Goal: Find specific page/section: Find specific page/section

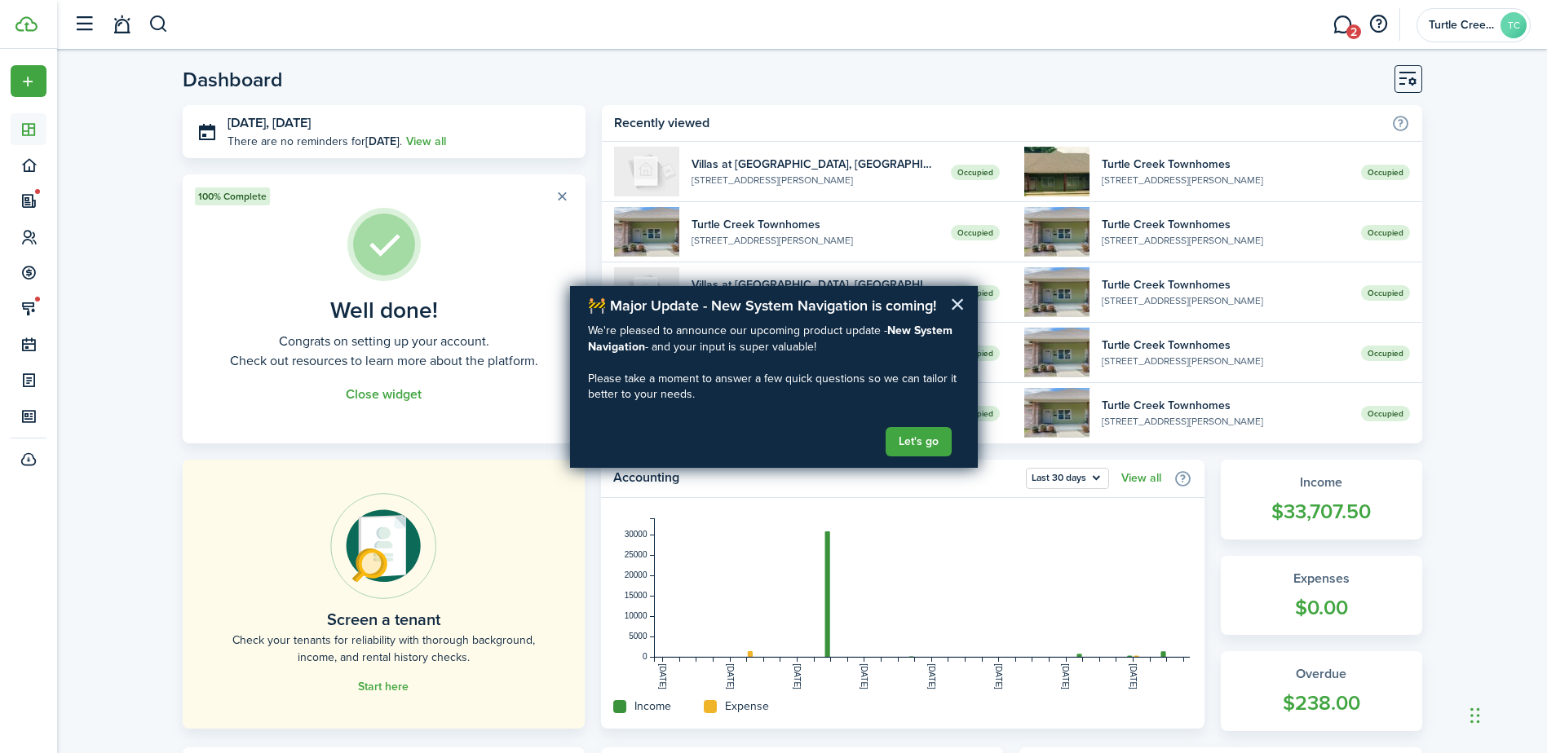
click at [956, 303] on button "×" at bounding box center [957, 304] width 15 height 26
click at [956, 303] on link "Occupied Villas at [PERSON_NAME][GEOGRAPHIC_DATA][STREET_ADDRESS][PERSON_NAME]" at bounding box center [807, 293] width 410 height 60
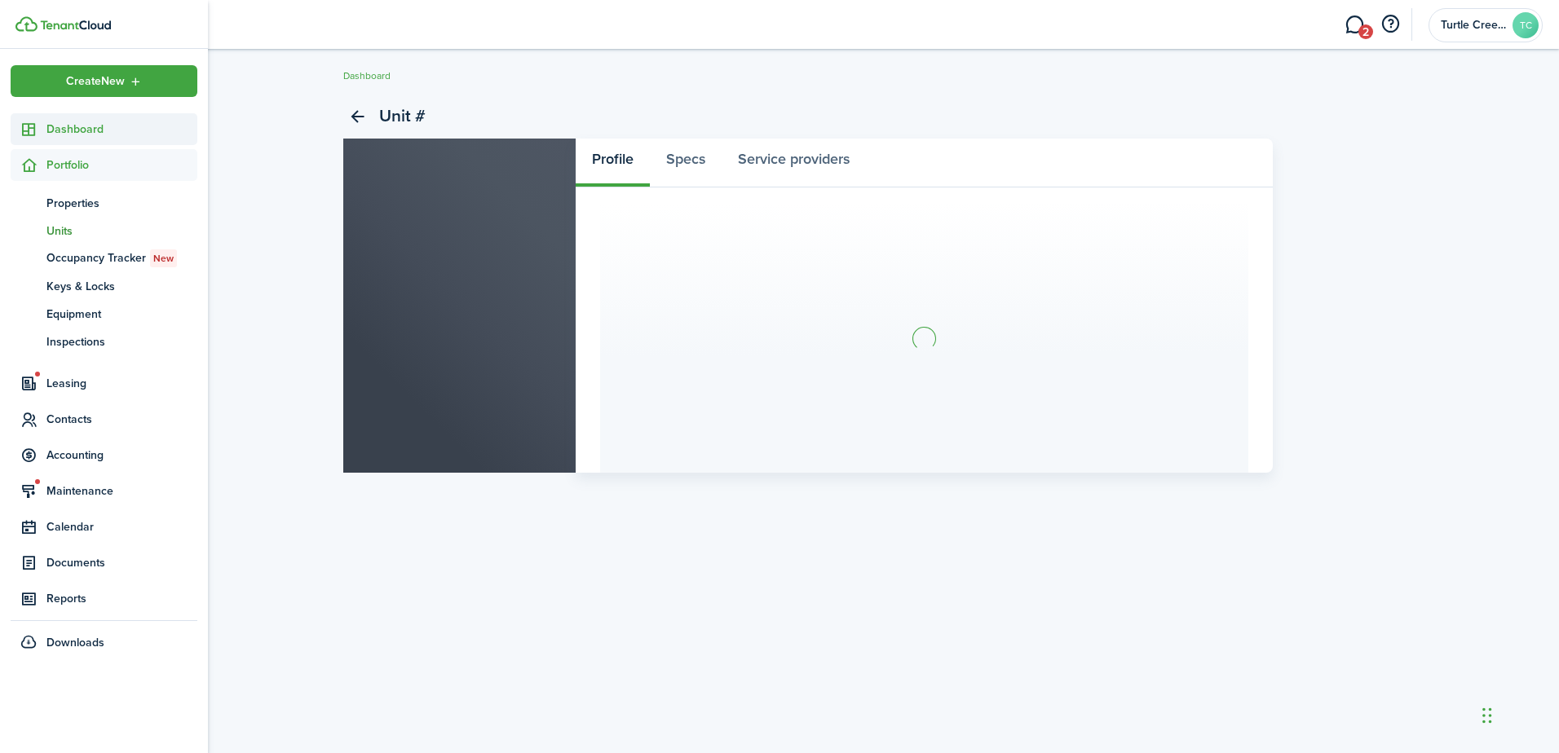
click at [33, 135] on icon at bounding box center [28, 129] width 17 height 16
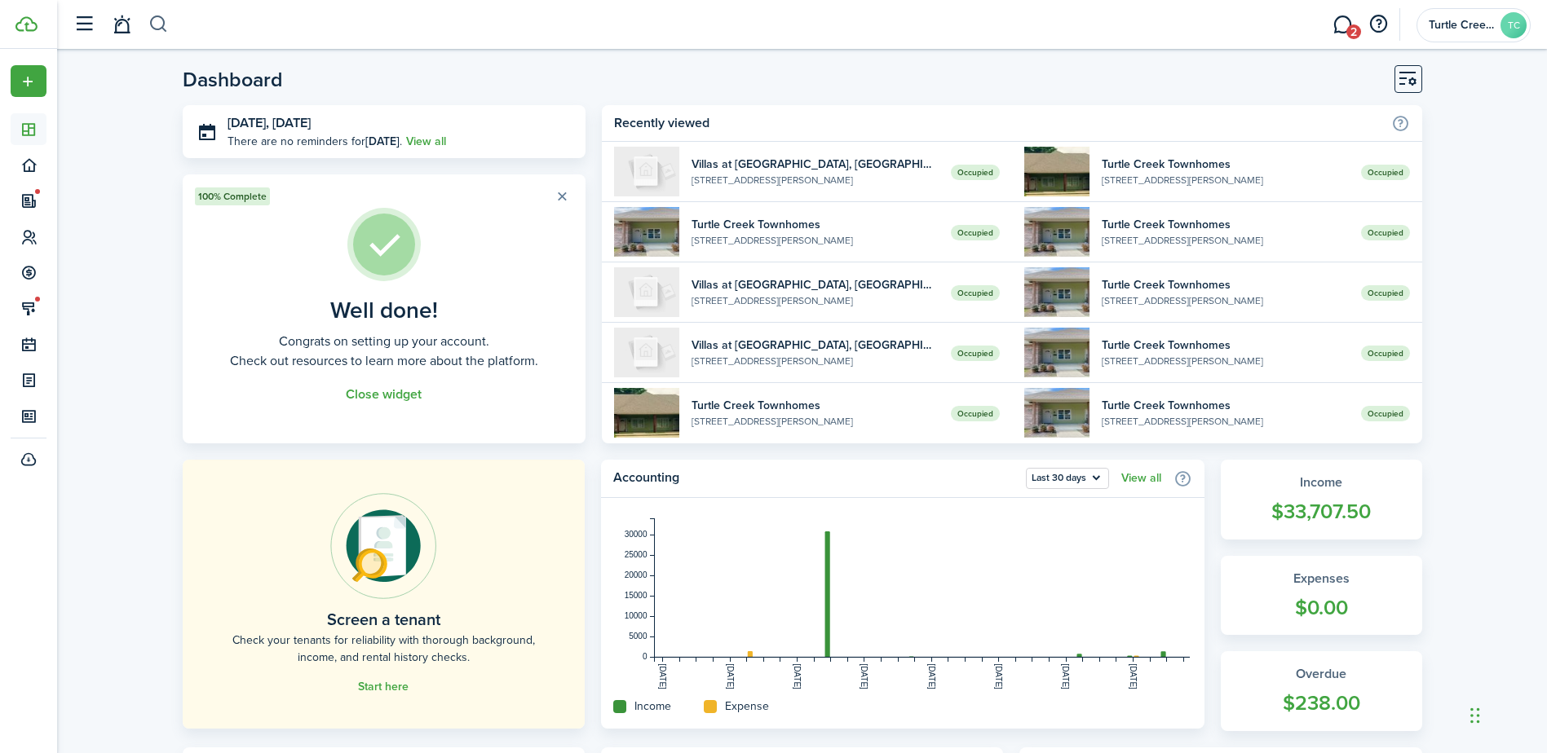
click at [163, 20] on button "button" at bounding box center [158, 25] width 20 height 28
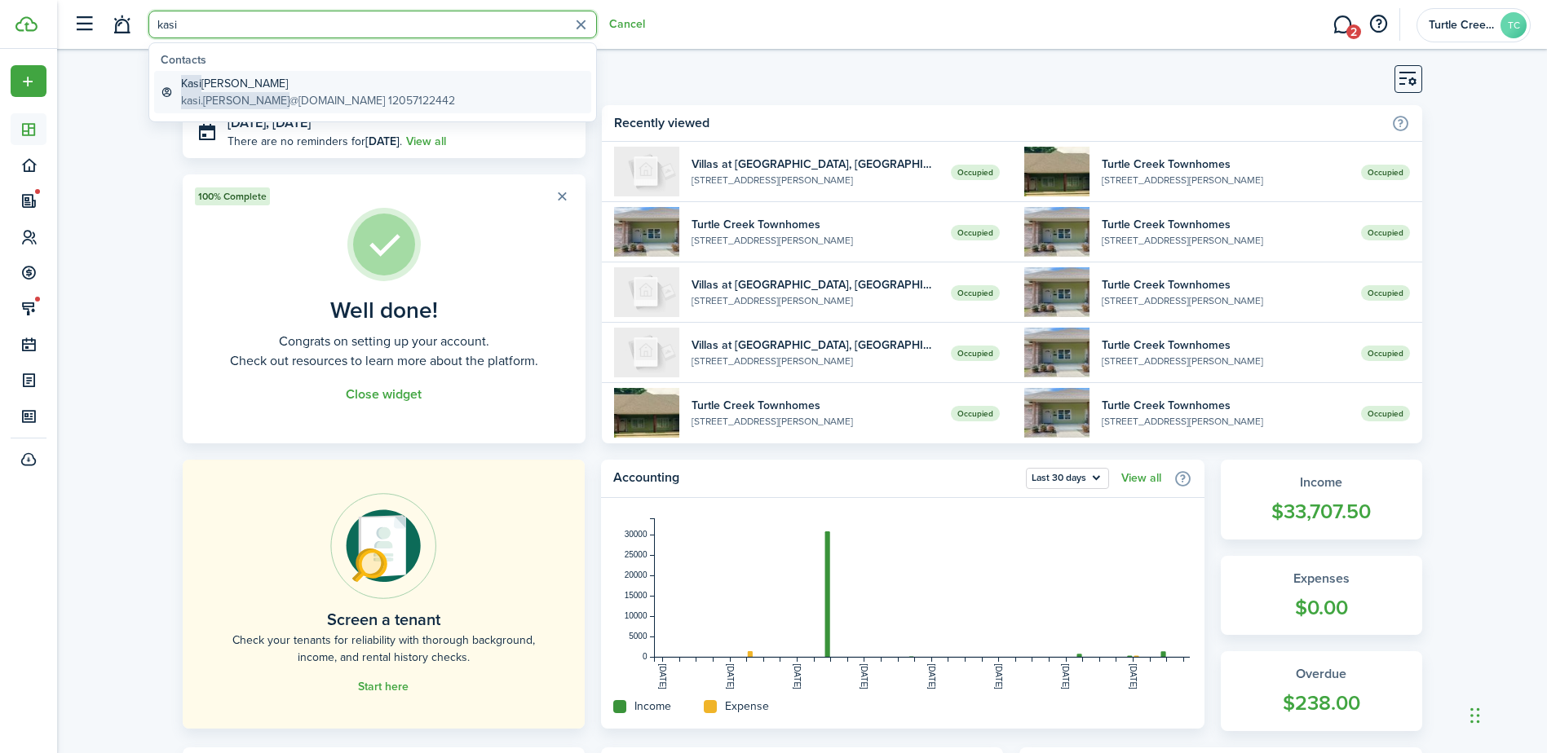
type input "kasi"
click at [332, 94] on global-search-item-description "kasi.[PERSON_NAME] @[DOMAIN_NAME] 12057122442" at bounding box center [318, 100] width 274 height 17
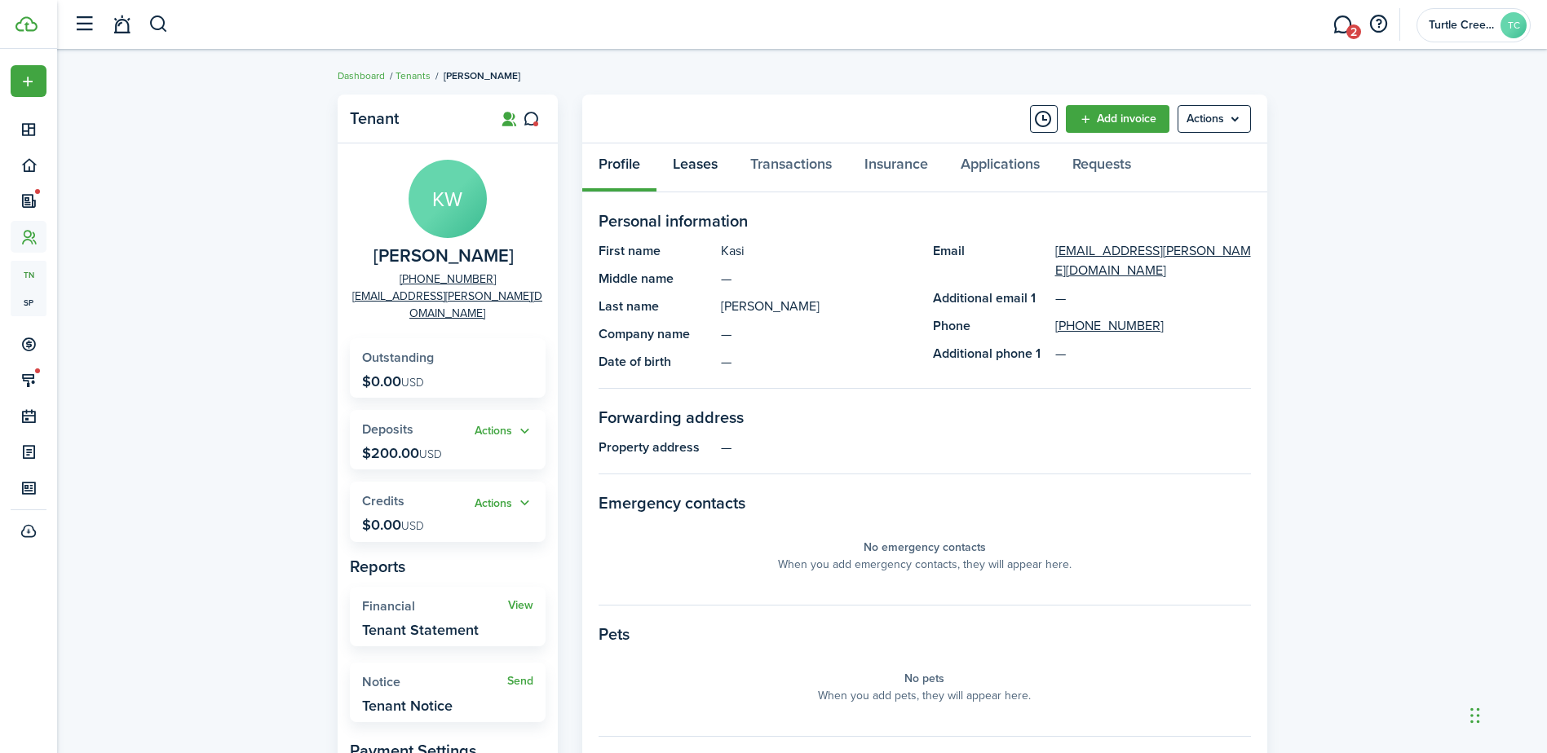
click at [709, 166] on link "Leases" at bounding box center [694, 168] width 77 height 49
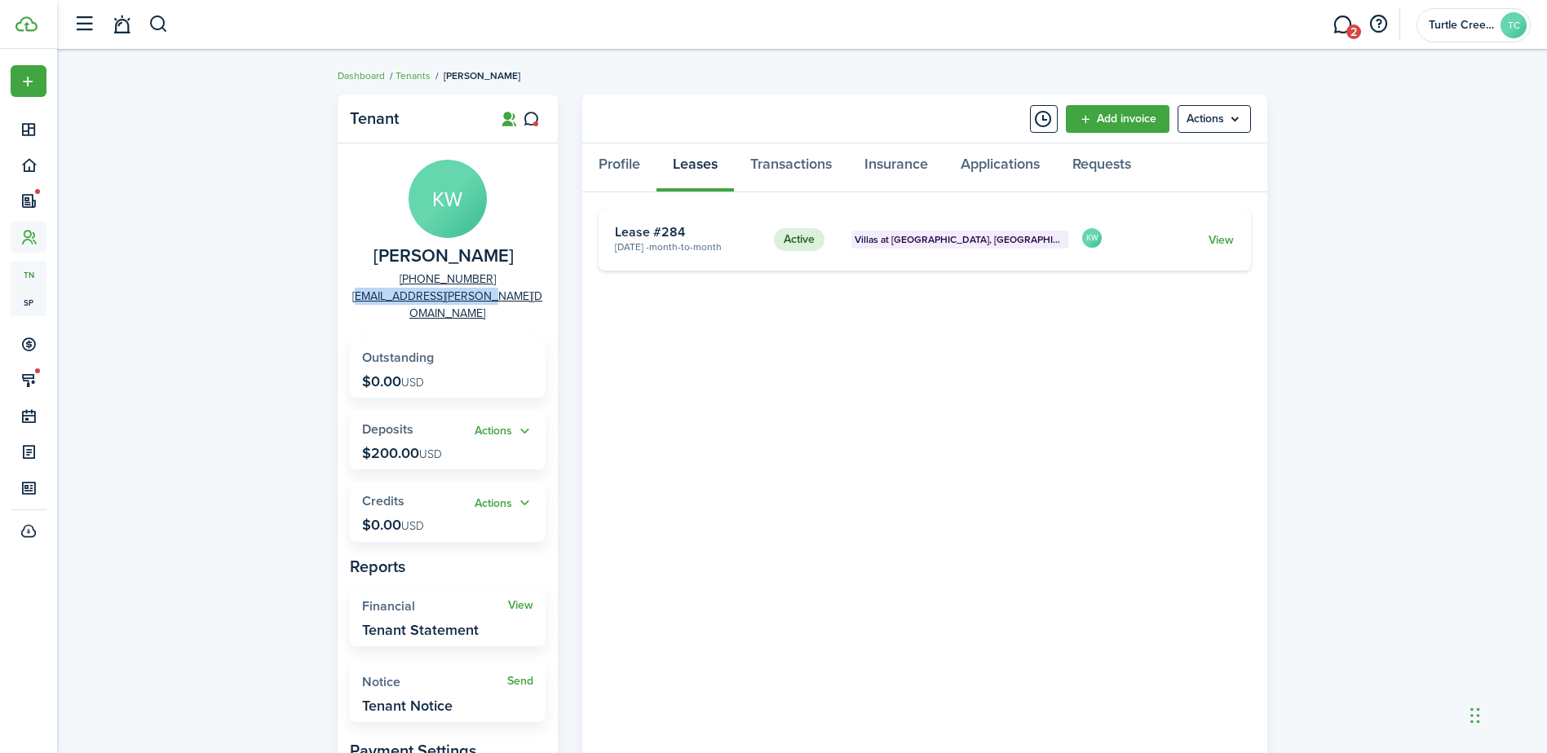
drag, startPoint x: 382, startPoint y: 301, endPoint x: 515, endPoint y: 308, distance: 132.3
click at [515, 308] on panel-main-body "KW [PERSON_NAME] [PHONE_NUMBER] [EMAIL_ADDRESS][PERSON_NAME][DOMAIN_NAME] Outst…" at bounding box center [448, 534] width 220 height 781
drag, startPoint x: 515, startPoint y: 308, endPoint x: 497, endPoint y: 298, distance: 20.1
click at [1351, 29] on span "2" at bounding box center [1353, 31] width 15 height 15
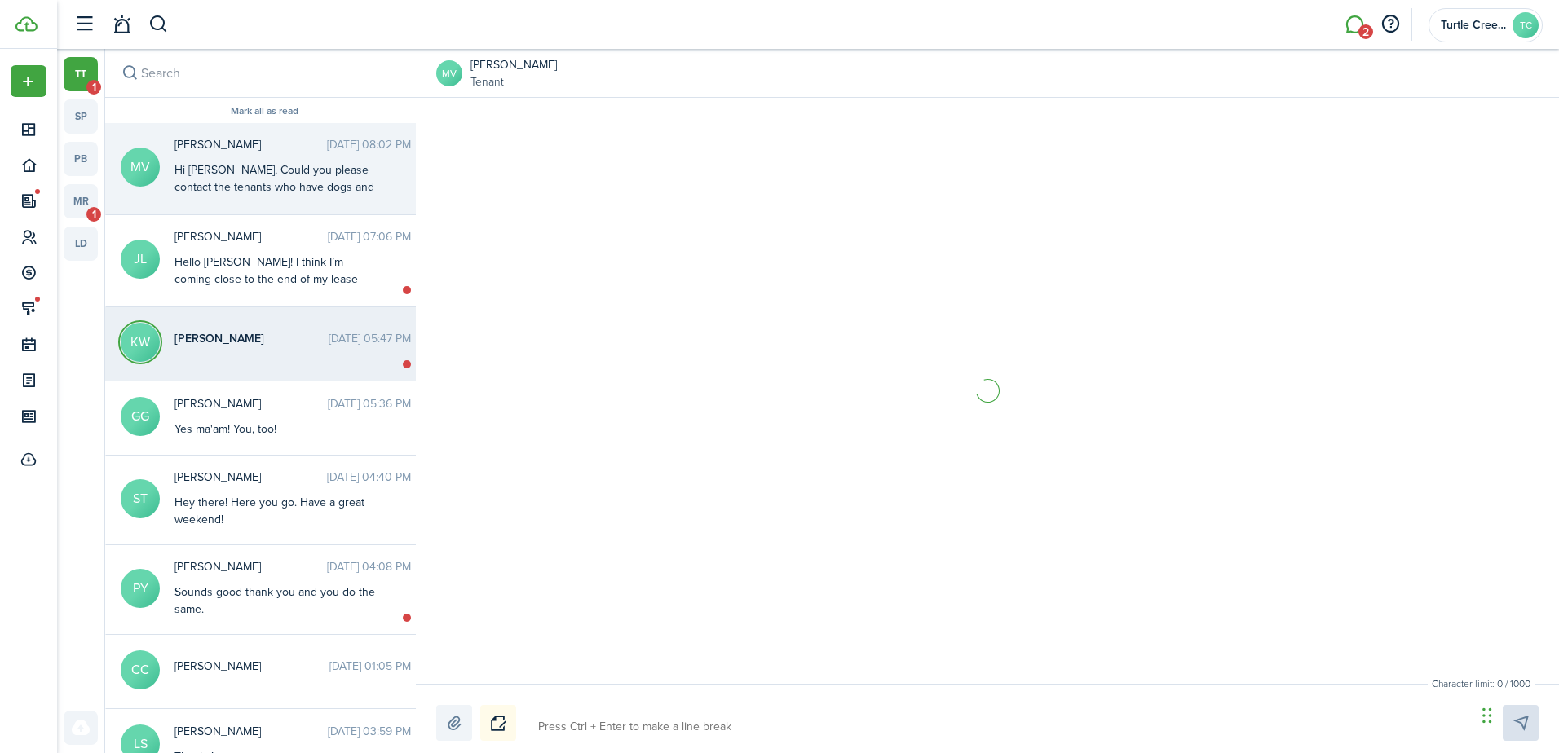
scroll to position [718, 0]
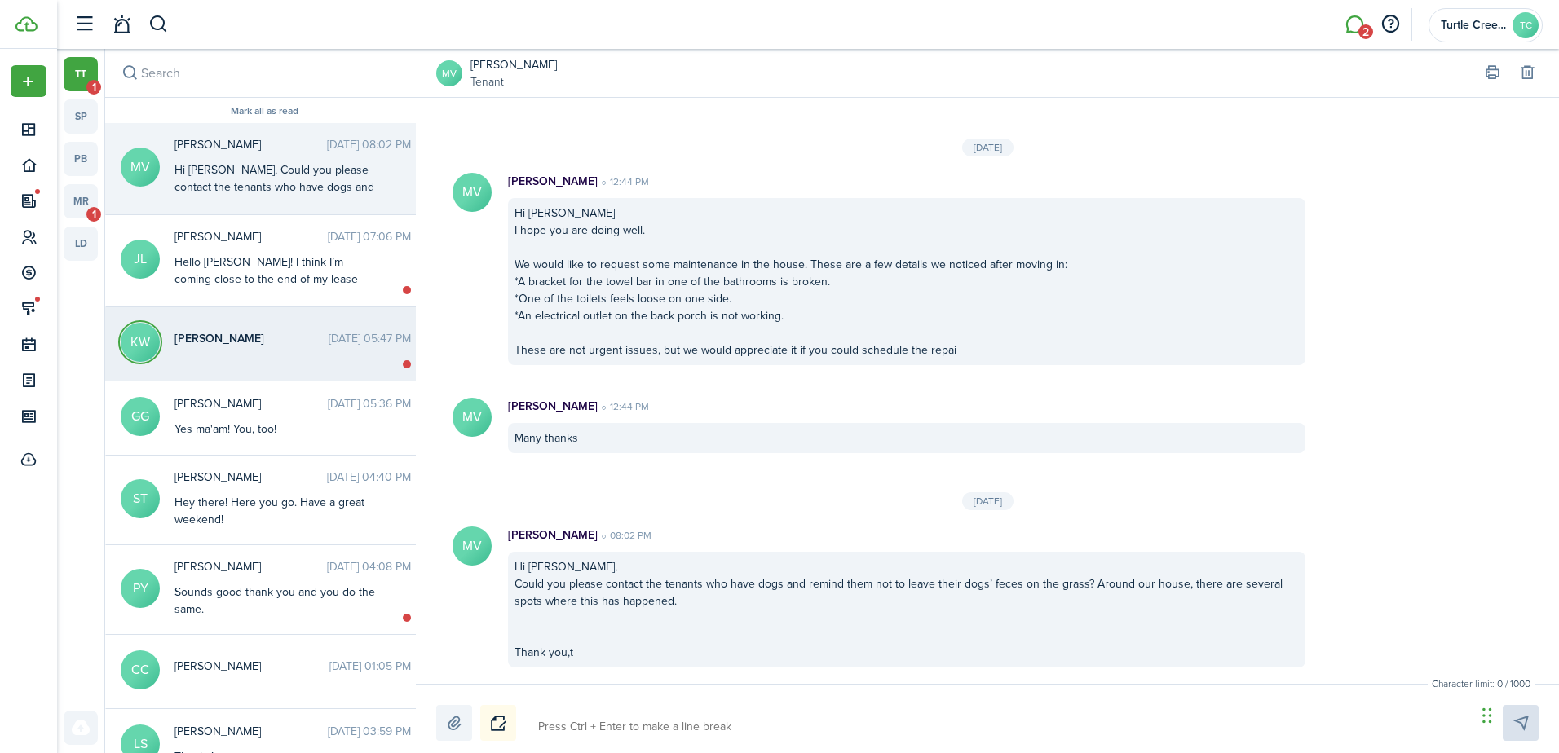
click at [329, 342] on time "[DATE] 05:47 PM" at bounding box center [370, 338] width 82 height 17
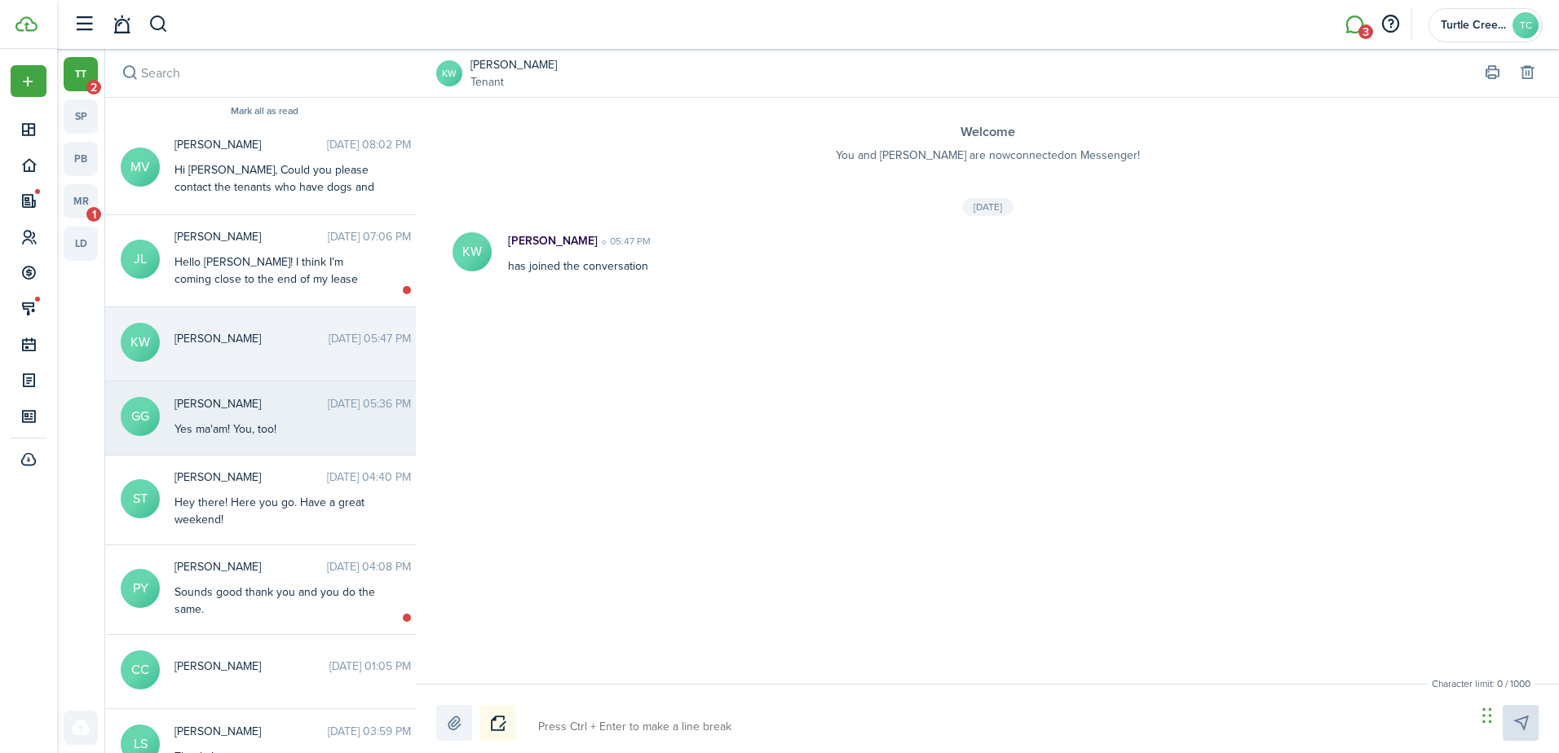
click at [308, 436] on div "Yes ma'am! You, too!" at bounding box center [276, 429] width 204 height 17
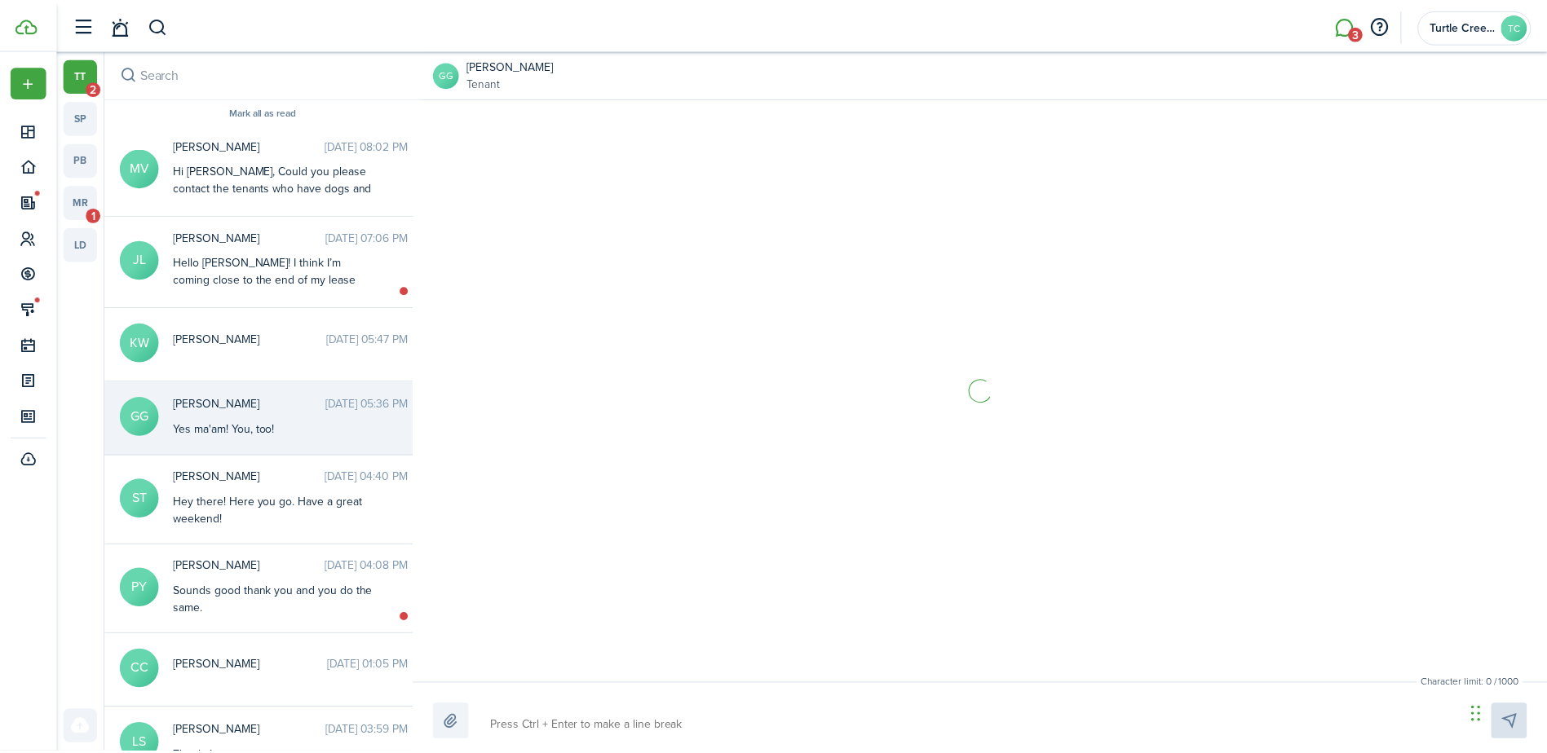
scroll to position [1783, 0]
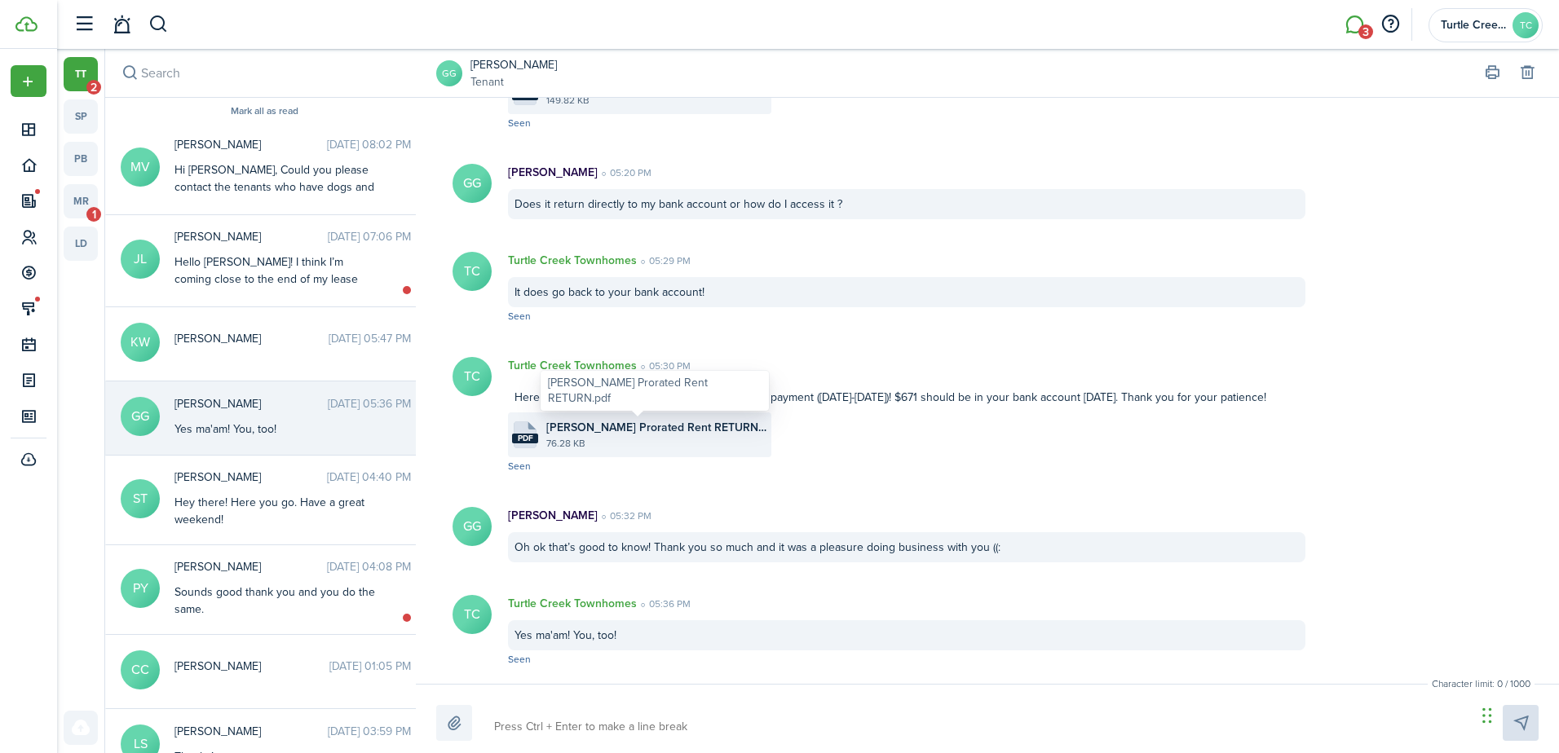
click at [631, 435] on span "[PERSON_NAME] Prorated Rent RETURN.pdf" at bounding box center [656, 427] width 221 height 17
click at [156, 27] on button "button" at bounding box center [158, 25] width 20 height 28
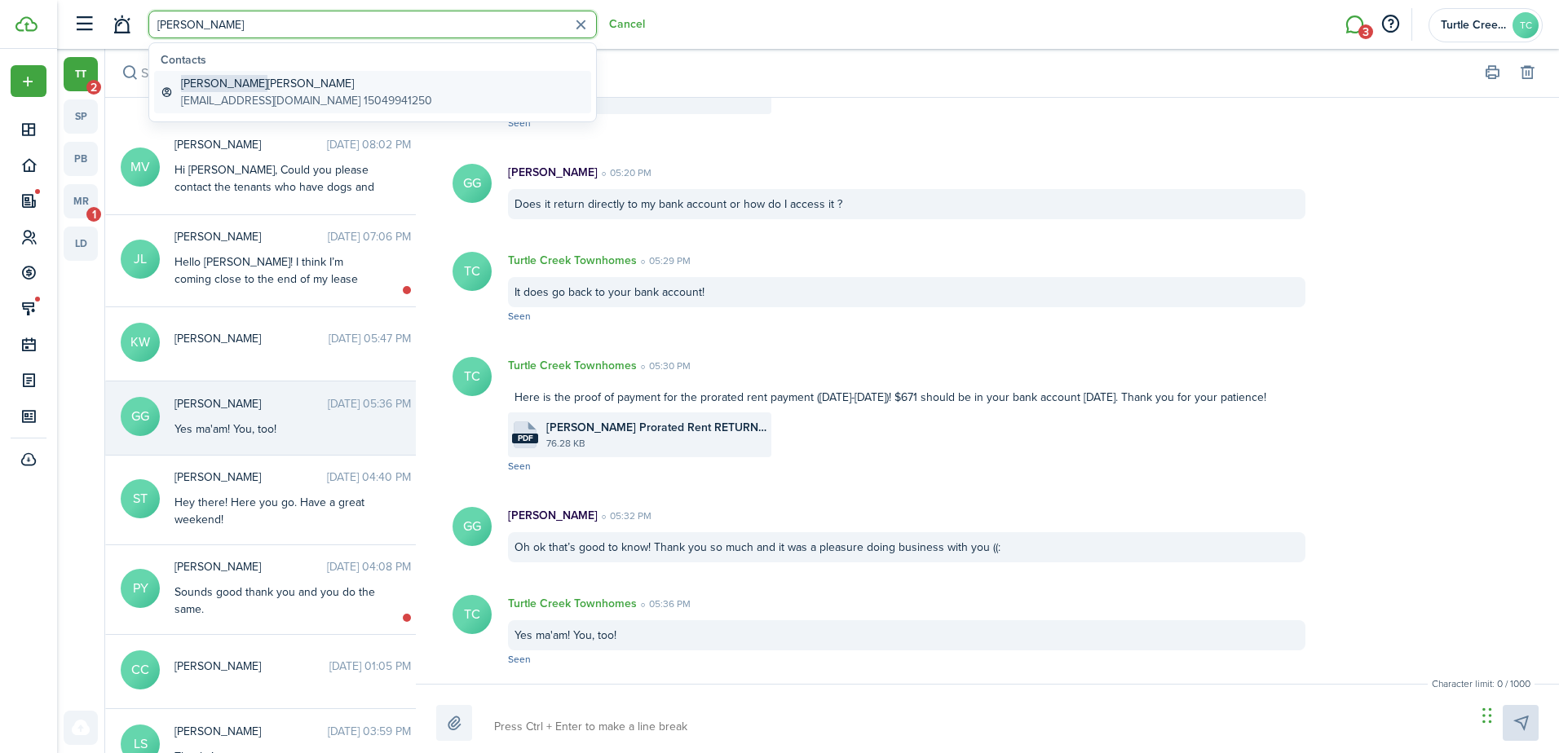
type input "[PERSON_NAME]"
click at [299, 86] on global-search-item-title "[PERSON_NAME]" at bounding box center [306, 83] width 251 height 17
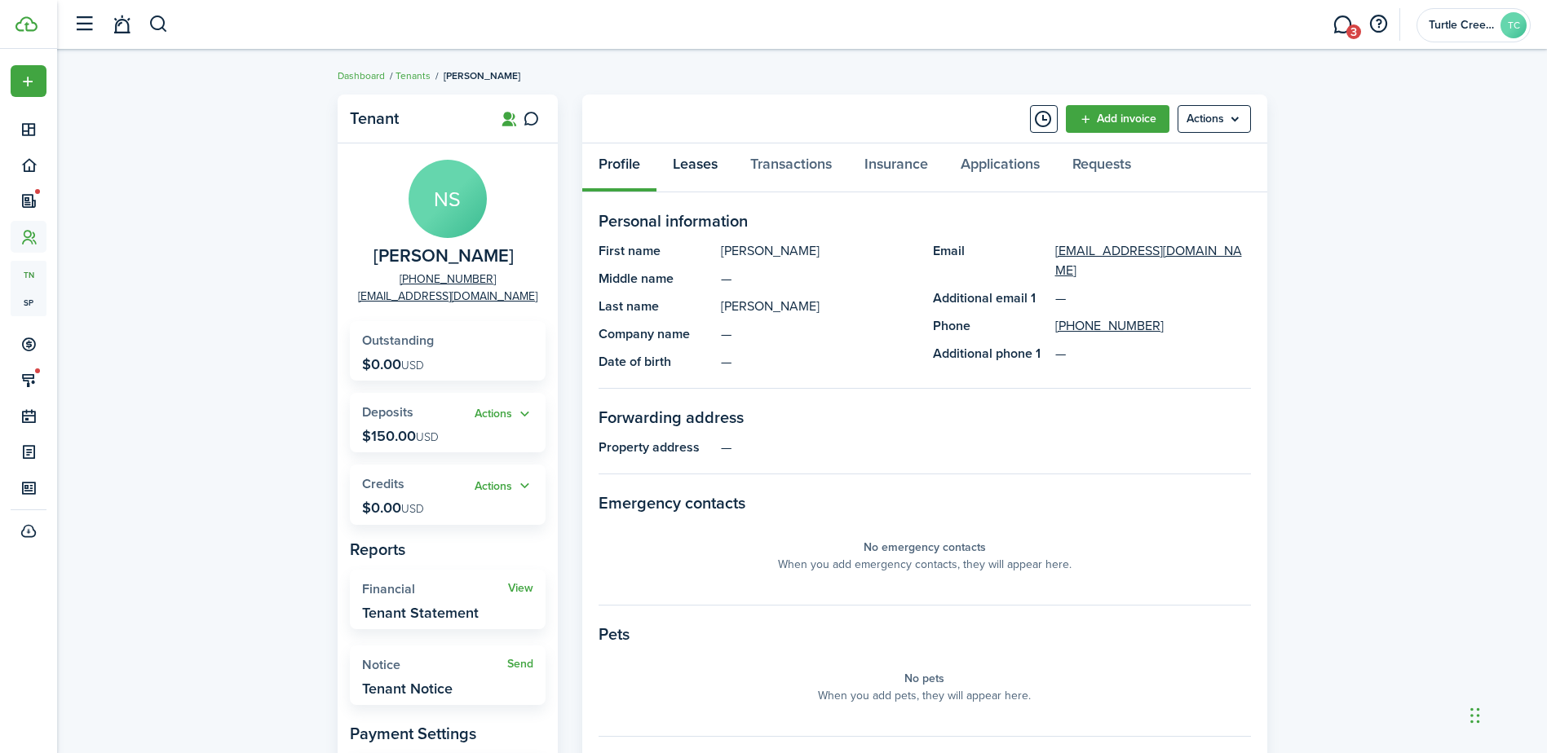
click at [683, 162] on link "Leases" at bounding box center [694, 168] width 77 height 49
